Goal: Information Seeking & Learning: Learn about a topic

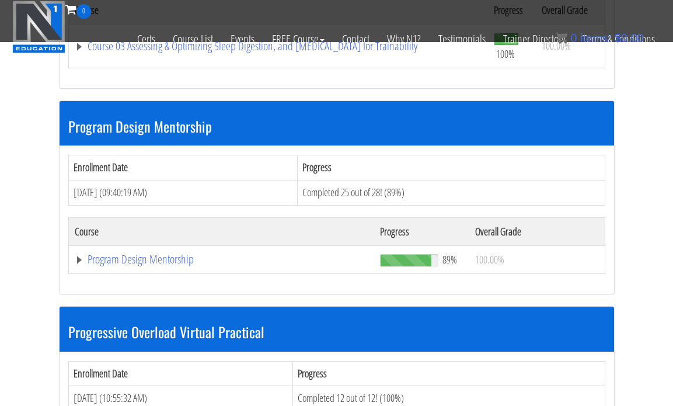
scroll to position [1165, 0]
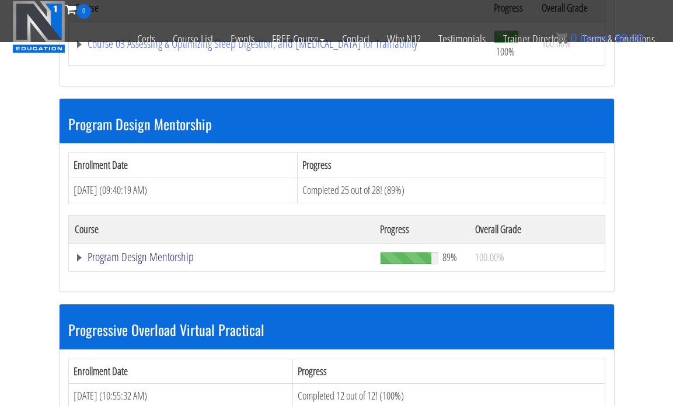
click at [144, 257] on link "Program Design Mentorship" at bounding box center [222, 257] width 294 height 12
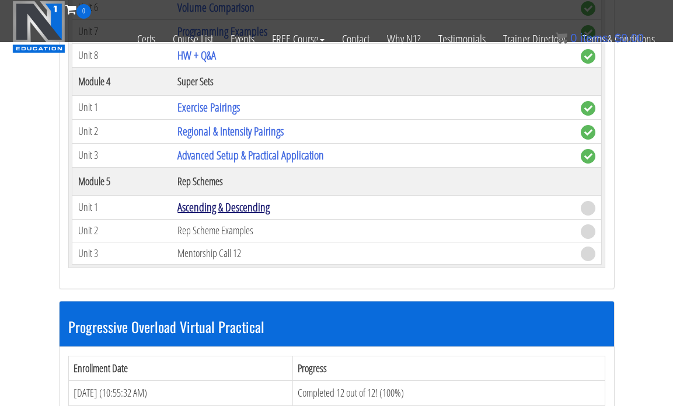
scroll to position [1981, 0]
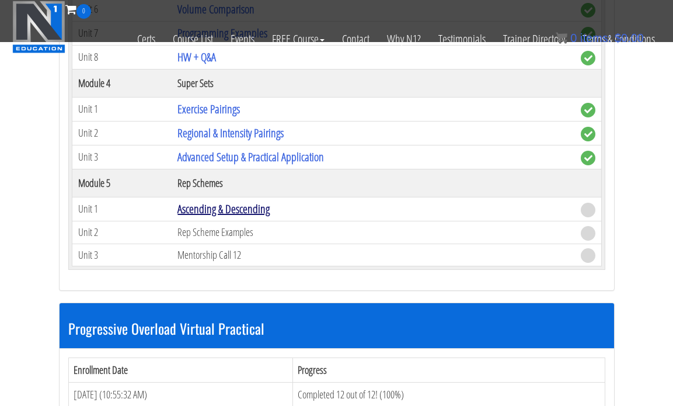
click at [259, 210] on link "Ascending & Descending" at bounding box center [223, 209] width 92 height 16
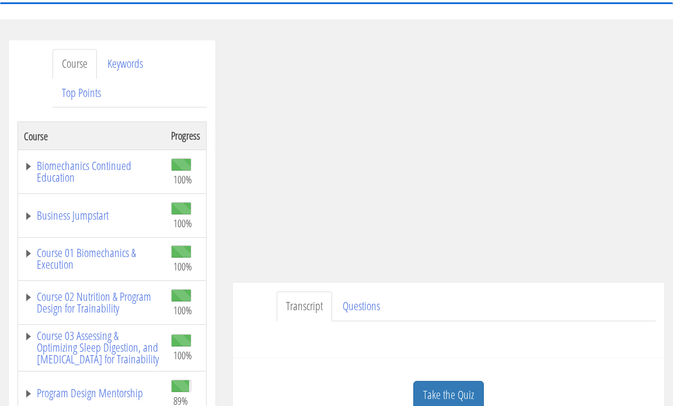
scroll to position [131, 0]
